Goal: Information Seeking & Learning: Learn about a topic

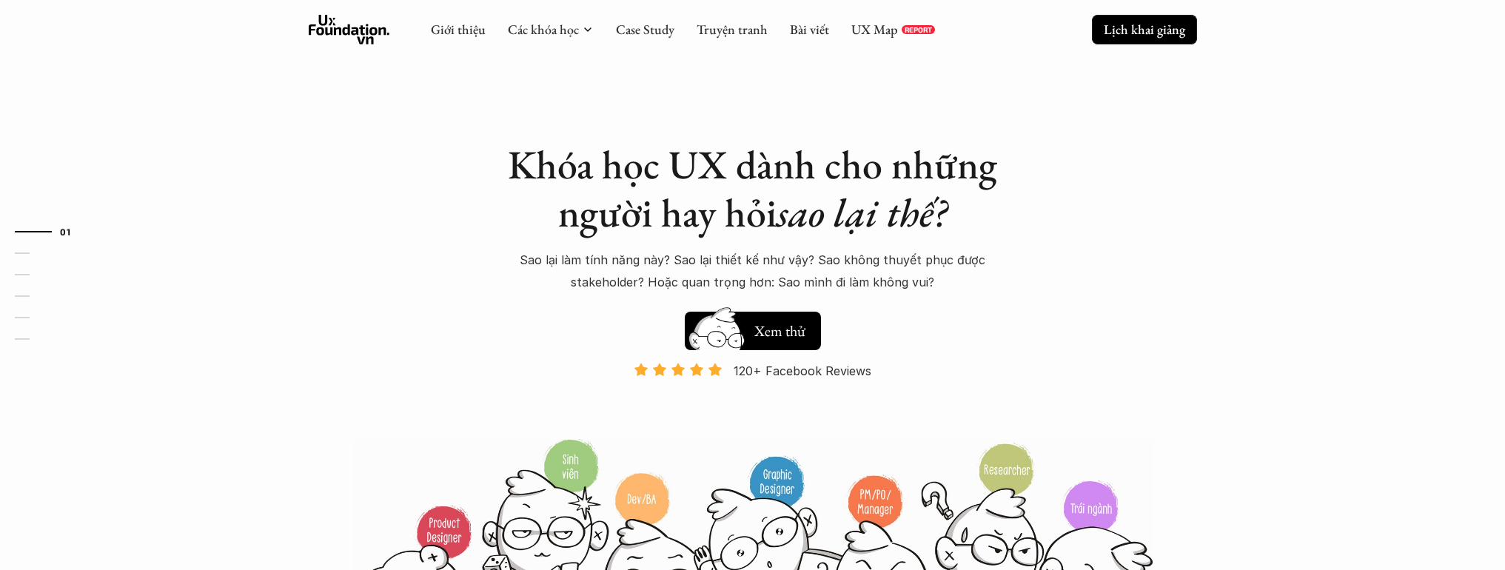
click at [1144, 33] on p "Lịch khai giảng" at bounding box center [1144, 29] width 81 height 17
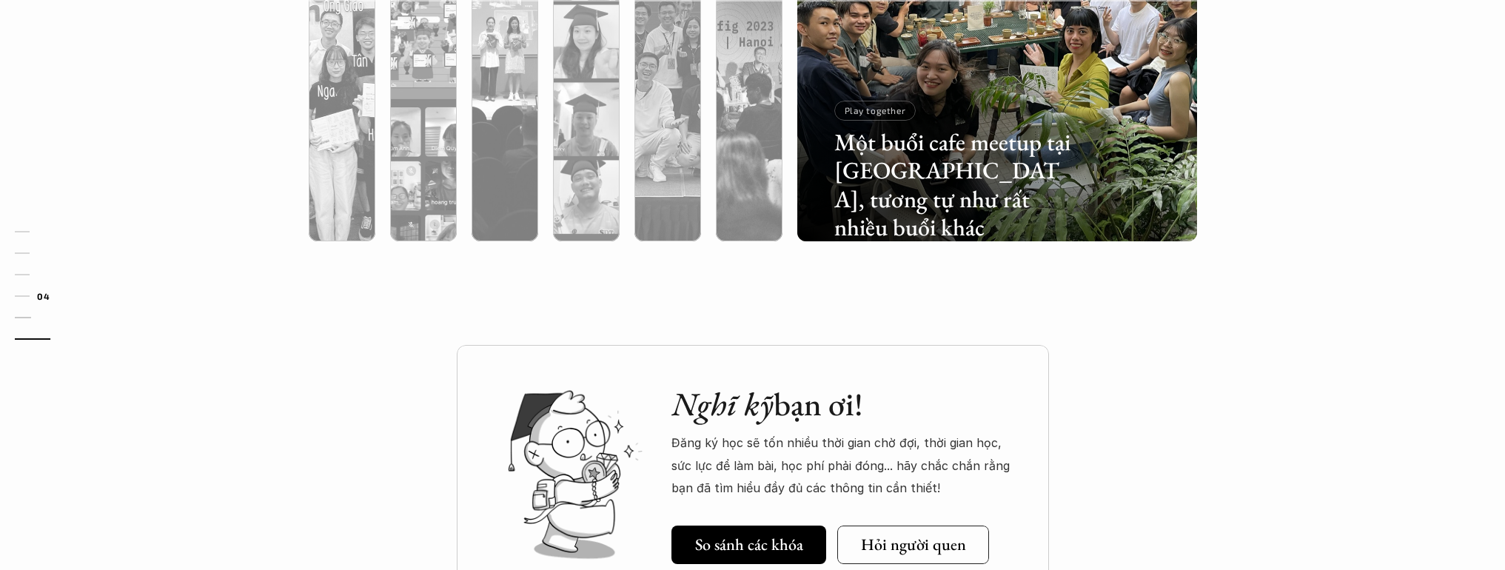
scroll to position [3569, 0]
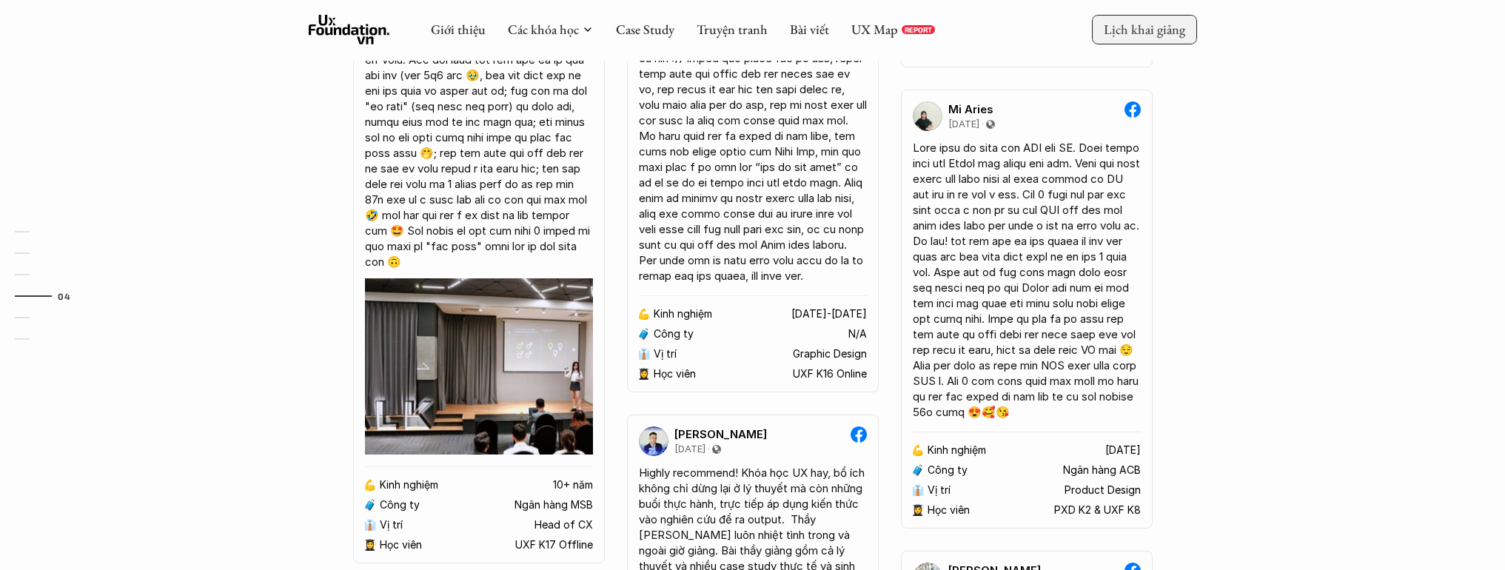
click at [1151, 12] on div "Giới thiệu Các khóa học Case Study Truyện tranh Bài viết UX Map REPORT Lịch kha…" at bounding box center [752, 30] width 1505 height 61
click at [1143, 23] on p "Lịch khai giảng" at bounding box center [1144, 29] width 81 height 17
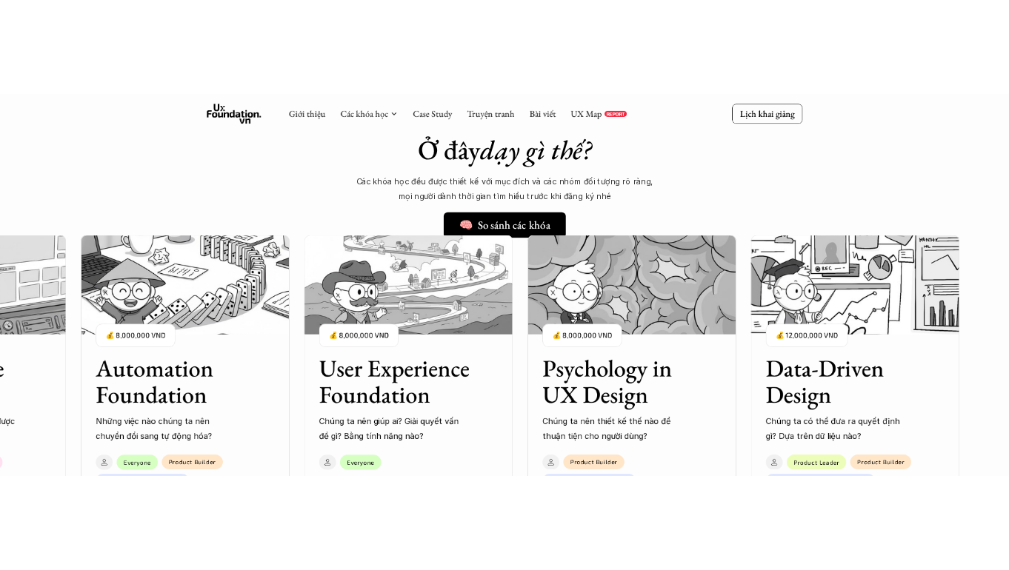
scroll to position [1123, 0]
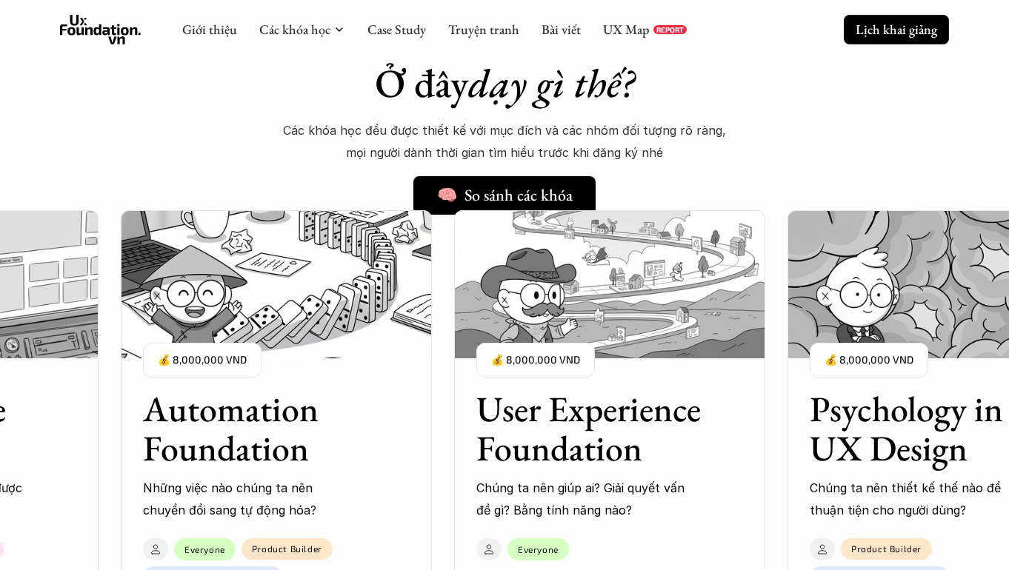
click at [907, 29] on p "Lịch khai giảng" at bounding box center [895, 29] width 81 height 17
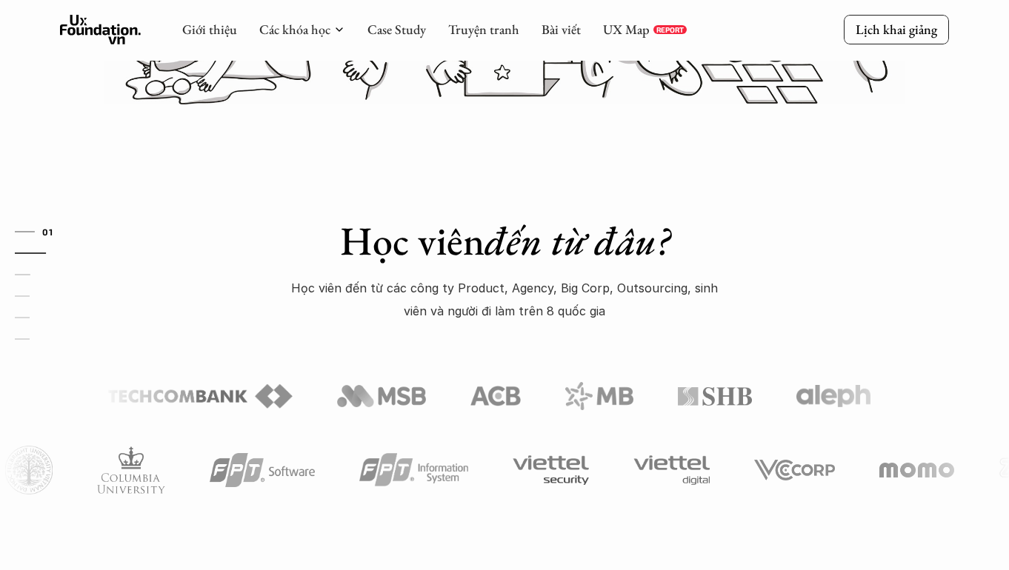
scroll to position [0, 0]
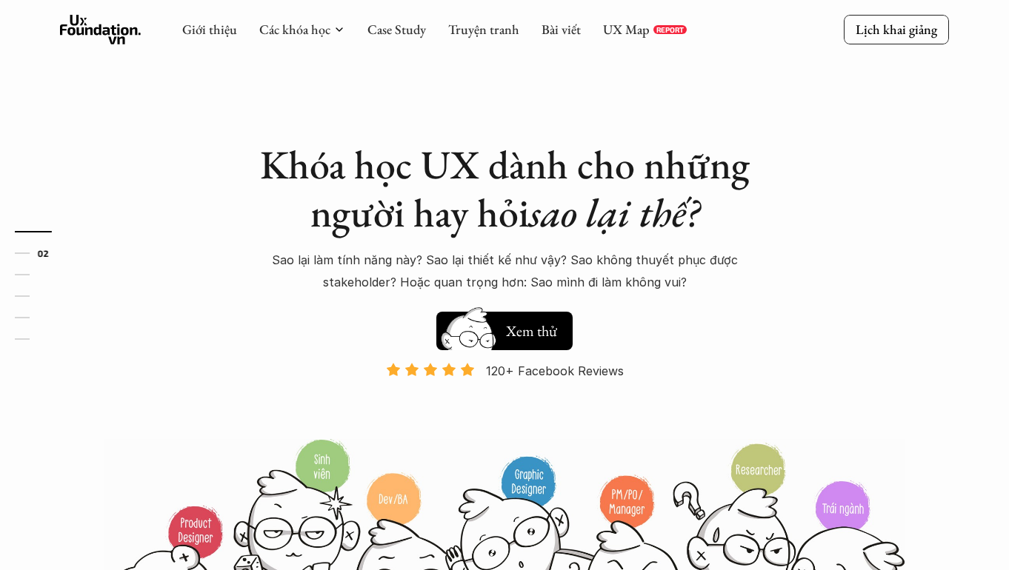
click at [877, 30] on p "Lịch khai giảng" at bounding box center [895, 29] width 81 height 17
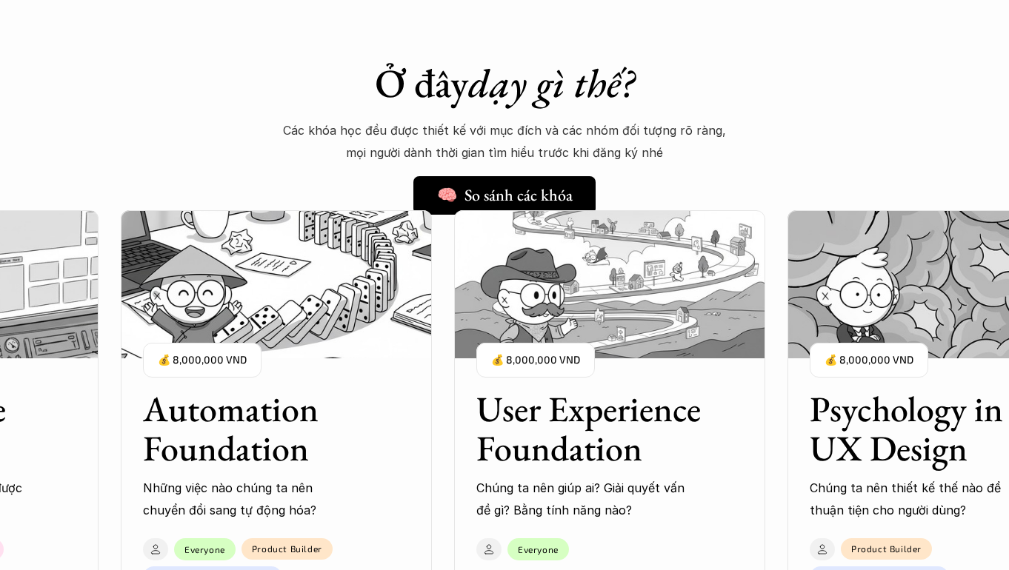
scroll to position [809, 0]
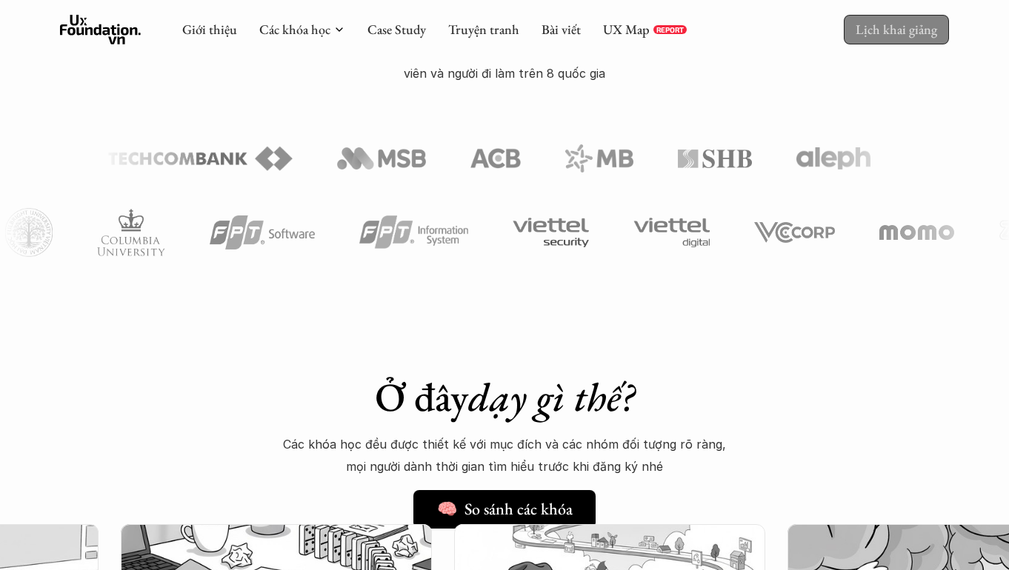
click at [880, 30] on p "Lịch khai giảng" at bounding box center [895, 29] width 81 height 17
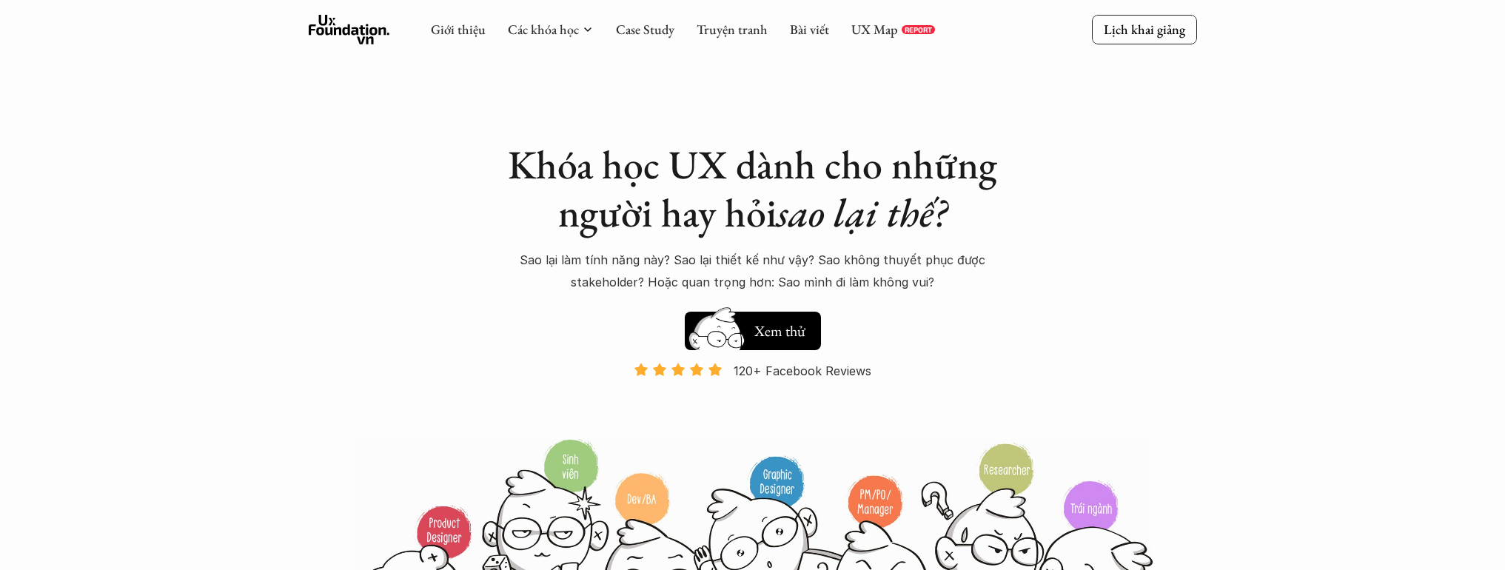
scroll to position [1123, 0]
